Goal: Transaction & Acquisition: Purchase product/service

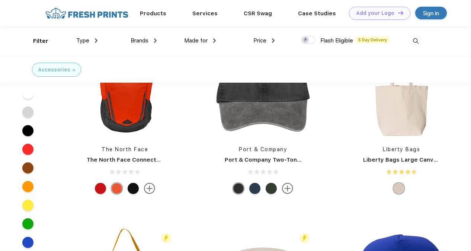
scroll to position [893, 0]
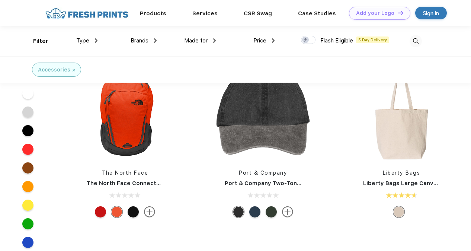
click at [97, 211] on div at bounding box center [100, 211] width 11 height 11
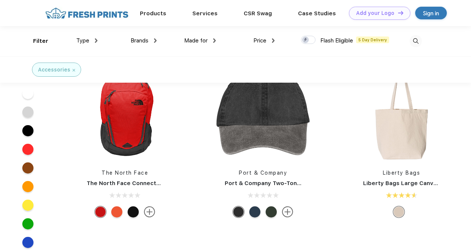
click at [114, 213] on div at bounding box center [116, 211] width 11 height 11
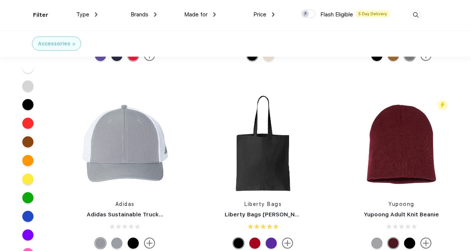
scroll to position [707, 0]
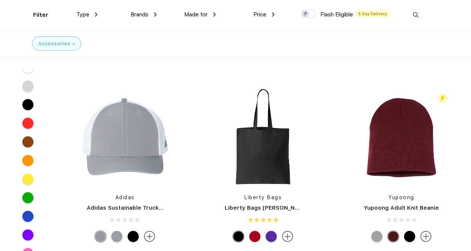
click at [271, 236] on div at bounding box center [271, 236] width 11 height 11
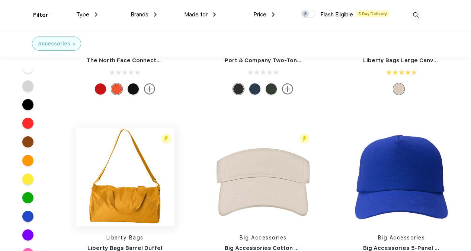
scroll to position [1079, 0]
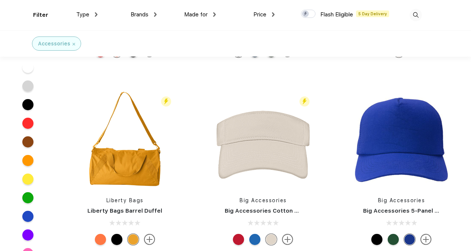
click at [98, 239] on div at bounding box center [100, 239] width 11 height 11
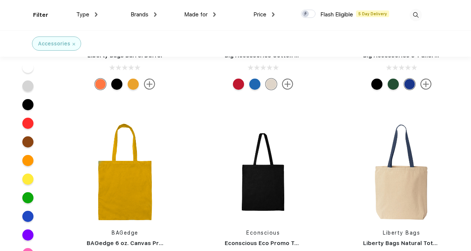
scroll to position [1303, 0]
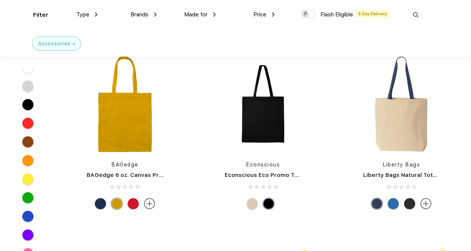
click at [128, 199] on div at bounding box center [136, 203] width 16 height 11
click at [134, 202] on div at bounding box center [133, 203] width 11 height 11
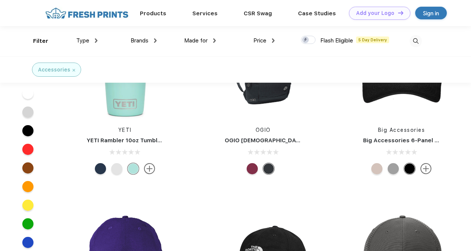
scroll to position [1675, 0]
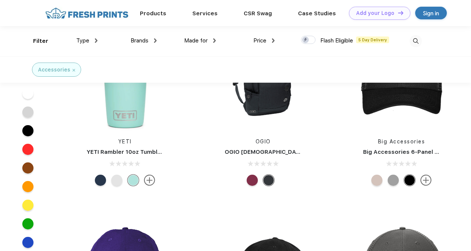
click at [118, 180] on div at bounding box center [116, 179] width 11 height 11
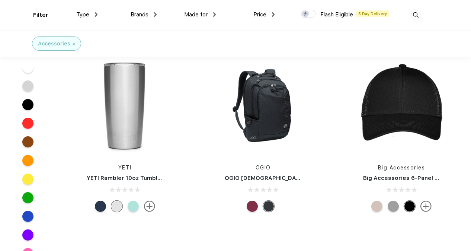
click at [97, 205] on div at bounding box center [100, 206] width 11 height 11
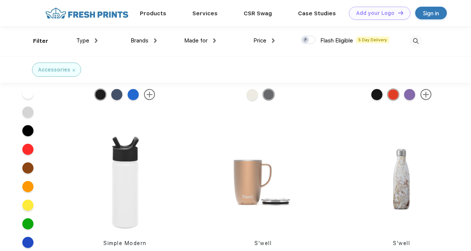
scroll to position [3237, 0]
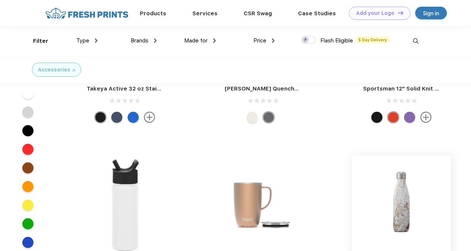
drag, startPoint x: 385, startPoint y: 220, endPoint x: 382, endPoint y: 217, distance: 4.7
click at [385, 220] on img at bounding box center [401, 205] width 99 height 99
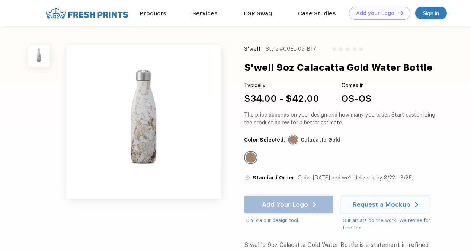
click at [135, 125] on img at bounding box center [144, 122] width 154 height 154
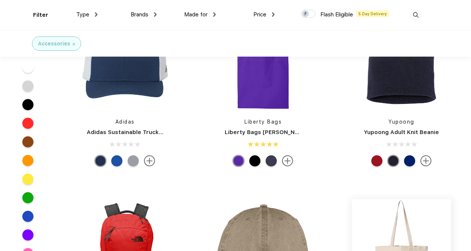
scroll to position [856, 0]
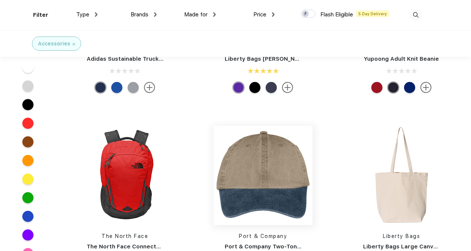
drag, startPoint x: 257, startPoint y: 187, endPoint x: 248, endPoint y: 180, distance: 11.4
click at [248, 180] on img at bounding box center [263, 175] width 99 height 99
